Goal: Task Accomplishment & Management: Manage account settings

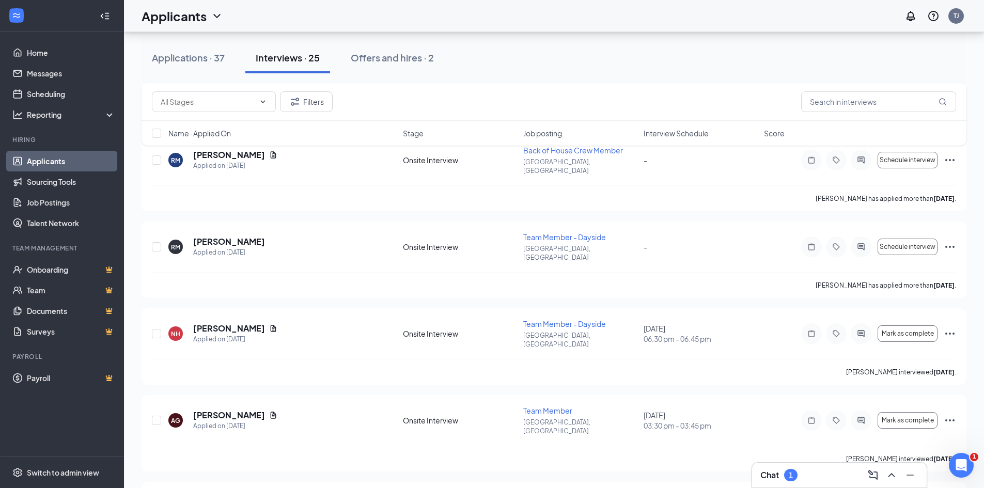
scroll to position [427, 0]
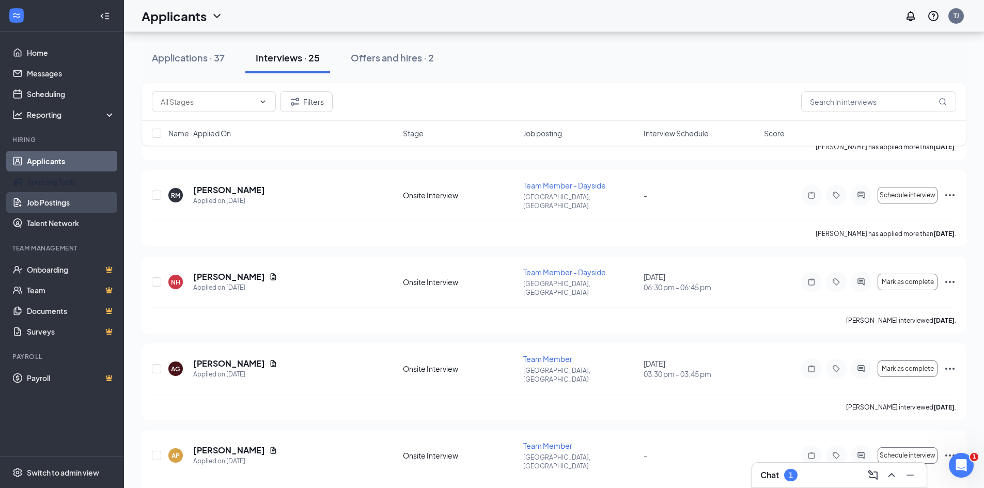
click at [47, 204] on link "Job Postings" at bounding box center [71, 202] width 88 height 21
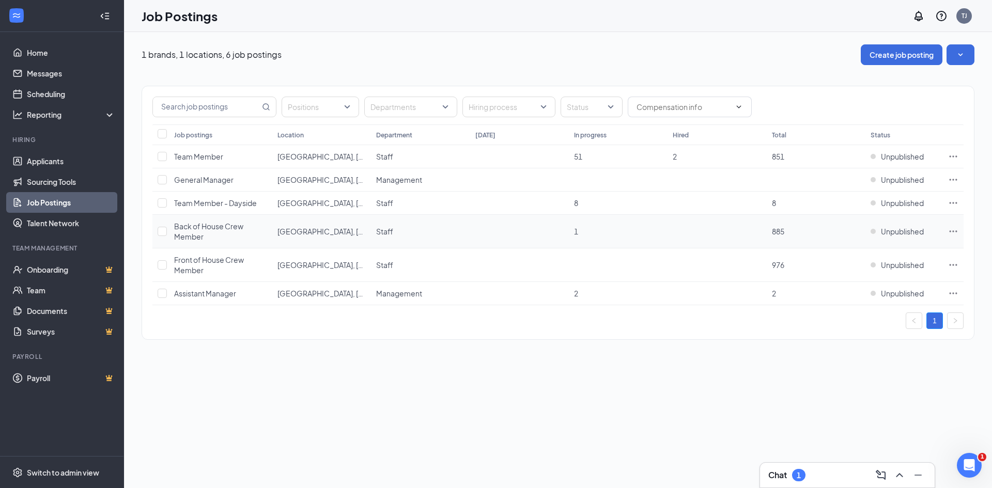
click at [952, 231] on icon "Ellipses" at bounding box center [953, 231] width 10 height 10
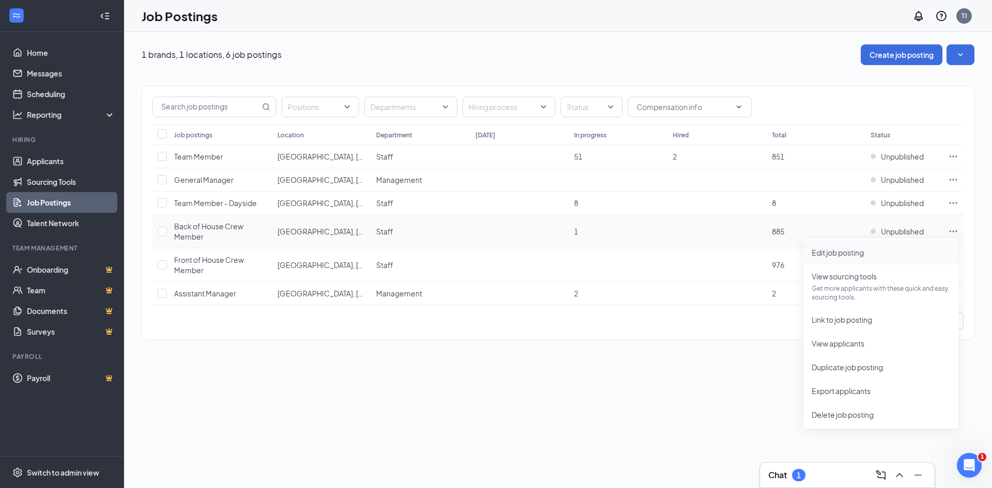
click at [848, 250] on span "Edit job posting" at bounding box center [838, 252] width 52 height 9
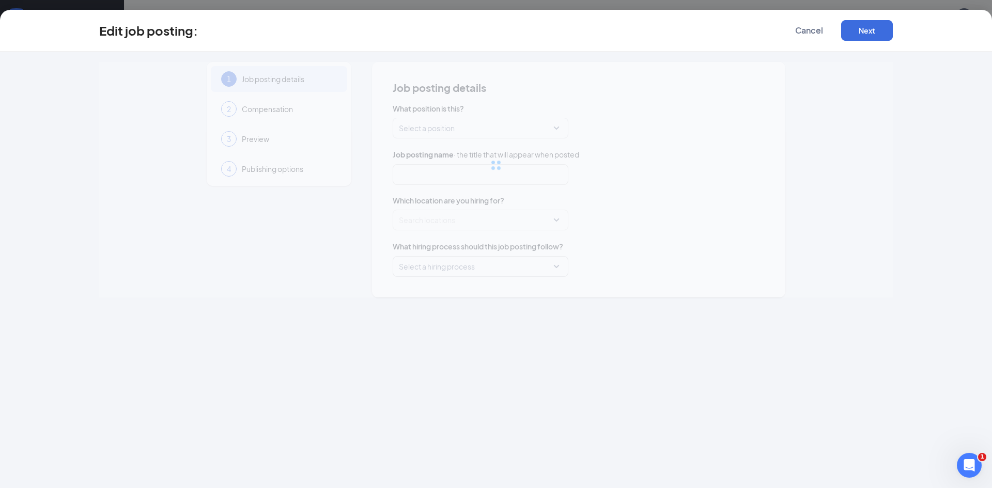
type input "Back of House Crew Member"
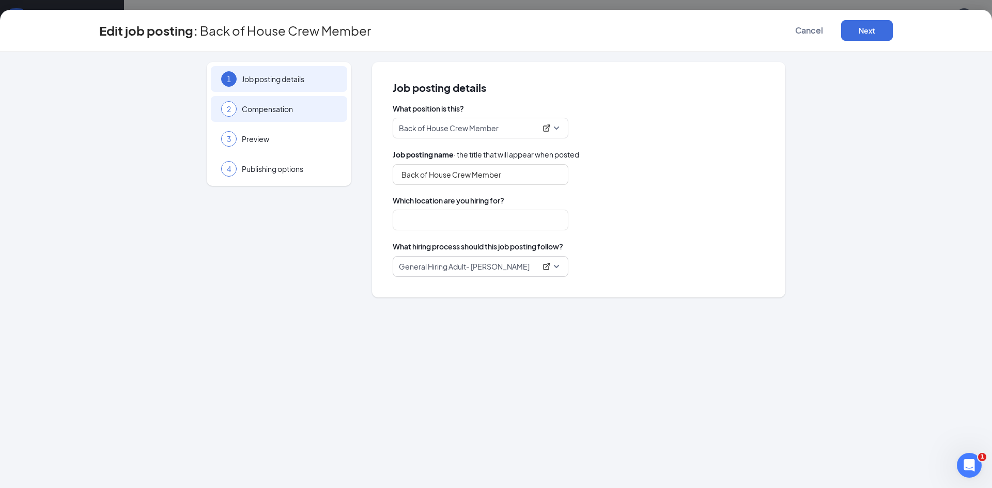
type input "[GEOGRAPHIC_DATA], [GEOGRAPHIC_DATA]"
click at [556, 267] on span "General Hiring Adult- [PERSON_NAME]" at bounding box center [480, 267] width 163 height 20
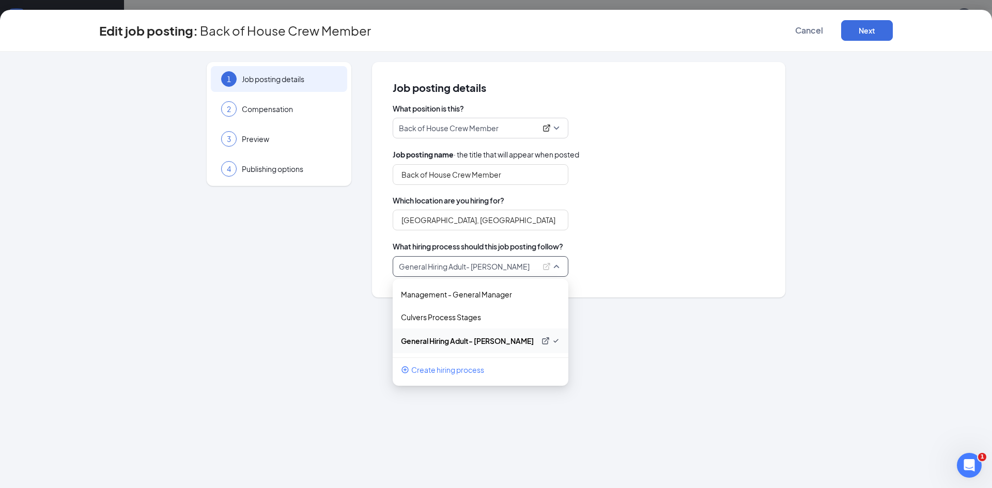
click at [439, 342] on p "General Hiring Adult- [PERSON_NAME]" at bounding box center [468, 341] width 134 height 10
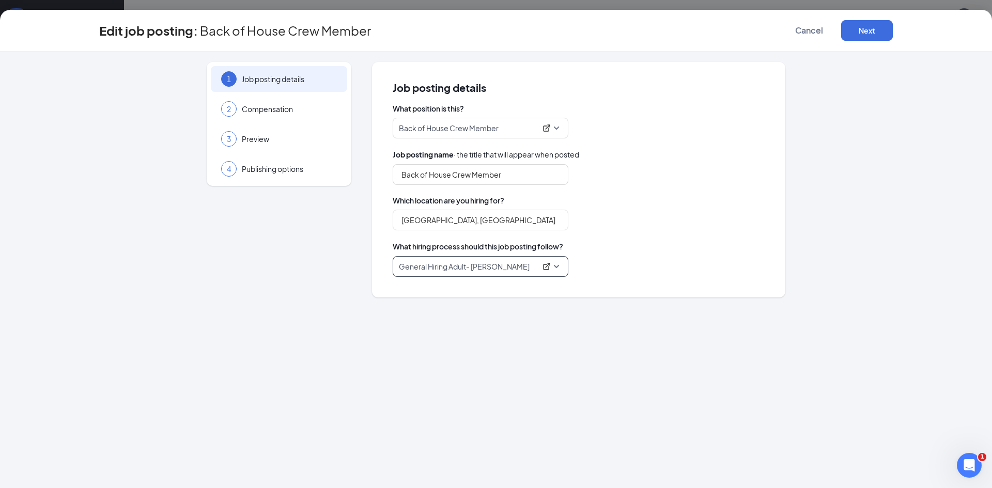
click at [838, 148] on div "1 Job posting details 2 Compensation 3 Preview 4 Publishing options Job posting…" at bounding box center [495, 180] width 793 height 236
click at [810, 40] on button "Cancel" at bounding box center [809, 30] width 52 height 21
